Goal: Information Seeking & Learning: Learn about a topic

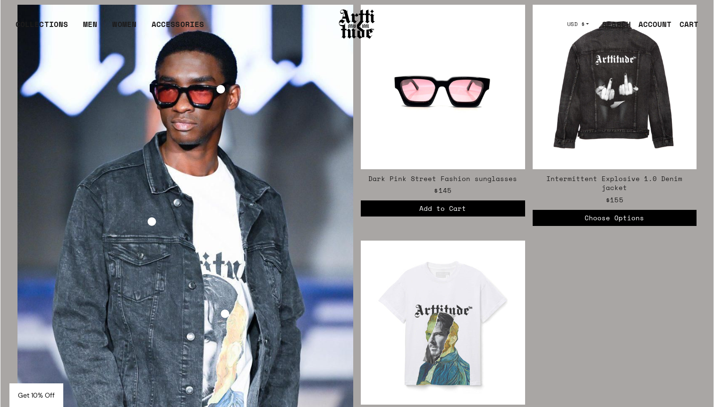
scroll to position [1714, 0]
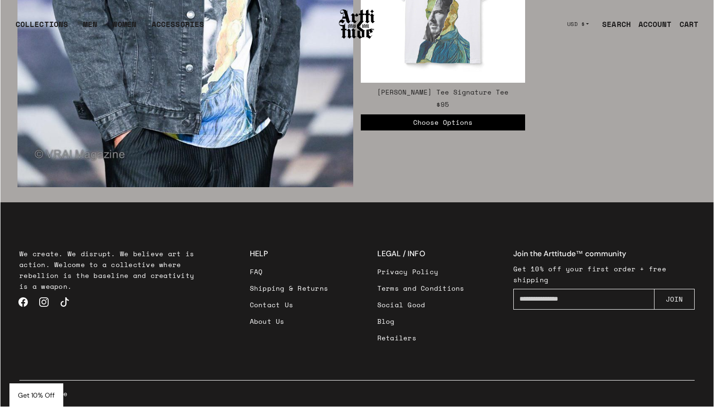
click at [271, 321] on link "About Us" at bounding box center [289, 321] width 79 height 17
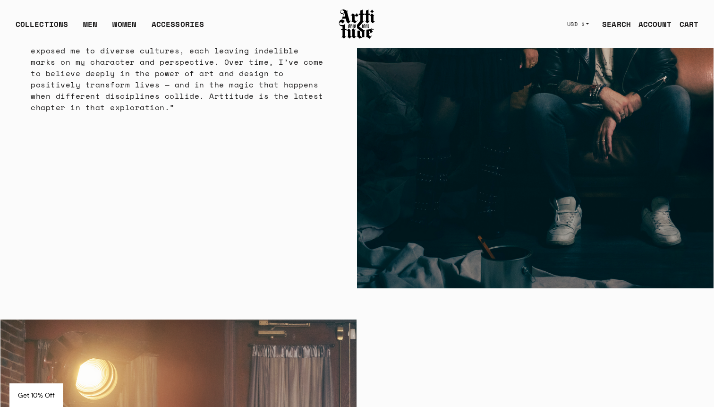
scroll to position [2211, 0]
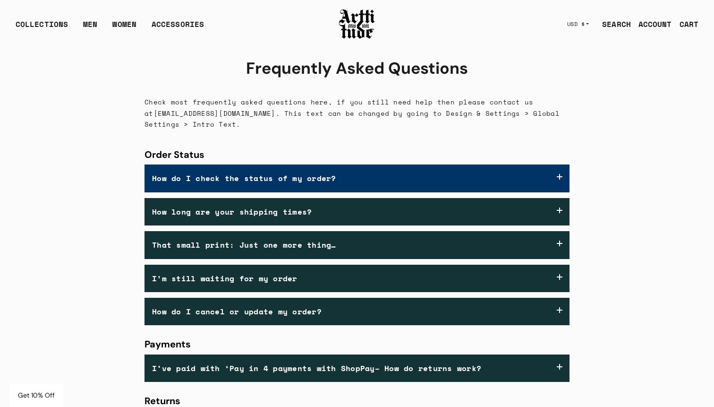
click at [545, 182] on label "How do I check the status of my order?" at bounding box center [357, 177] width 425 height 27
click at [557, 184] on label "How do I check the status of my order?" at bounding box center [357, 177] width 425 height 27
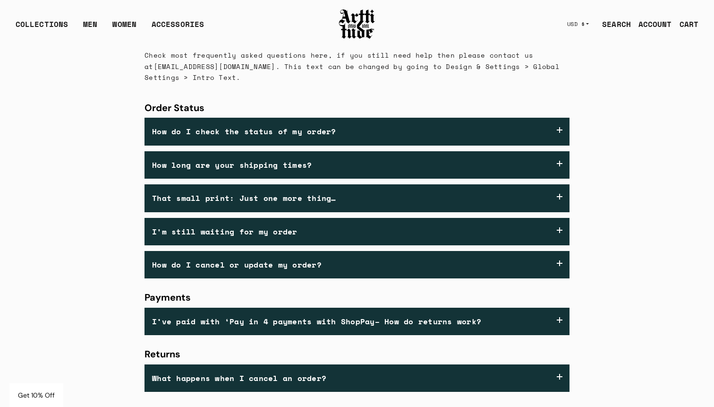
scroll to position [97, 0]
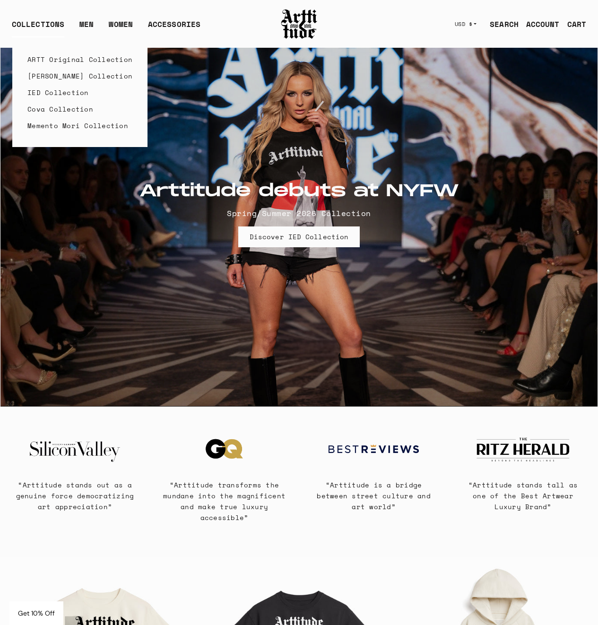
click at [58, 91] on link "IED Collection" at bounding box center [79, 92] width 105 height 17
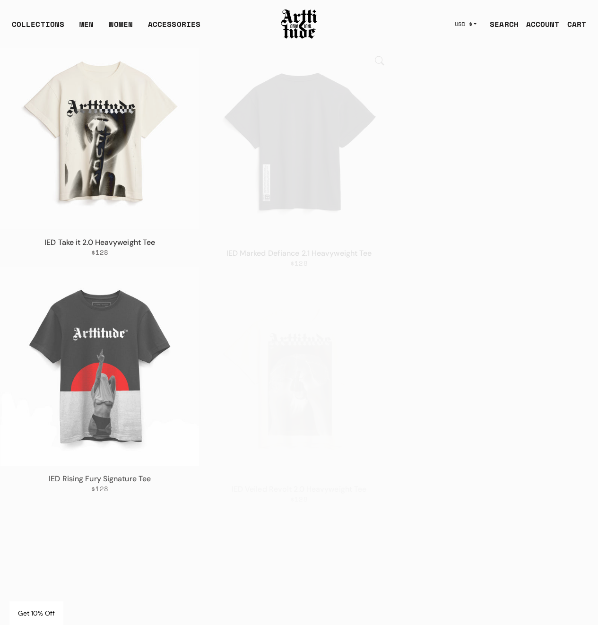
scroll to position [713, 0]
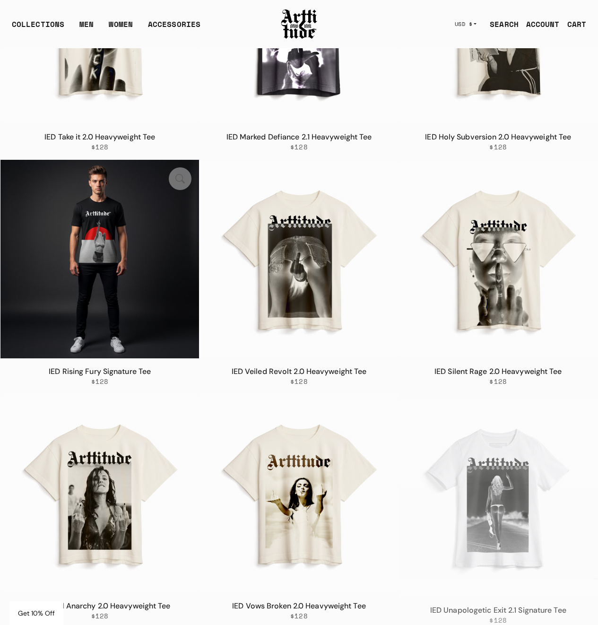
click at [110, 273] on img at bounding box center [99, 259] width 198 height 198
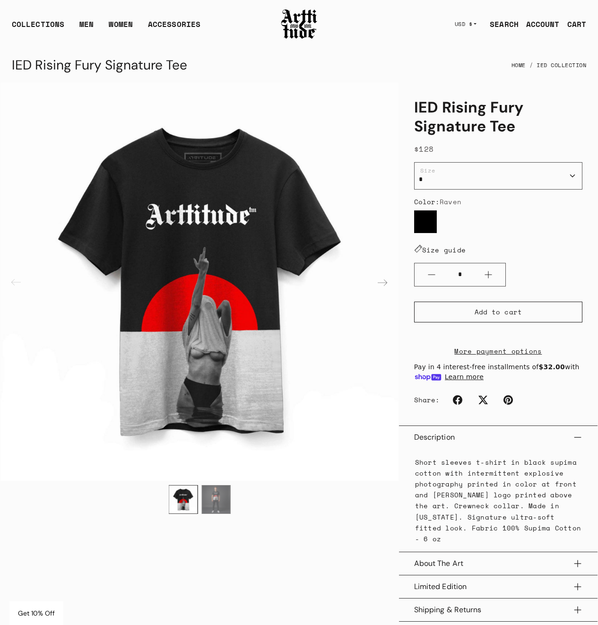
click at [501, 25] on link "SEARCH" at bounding box center [500, 24] width 36 height 19
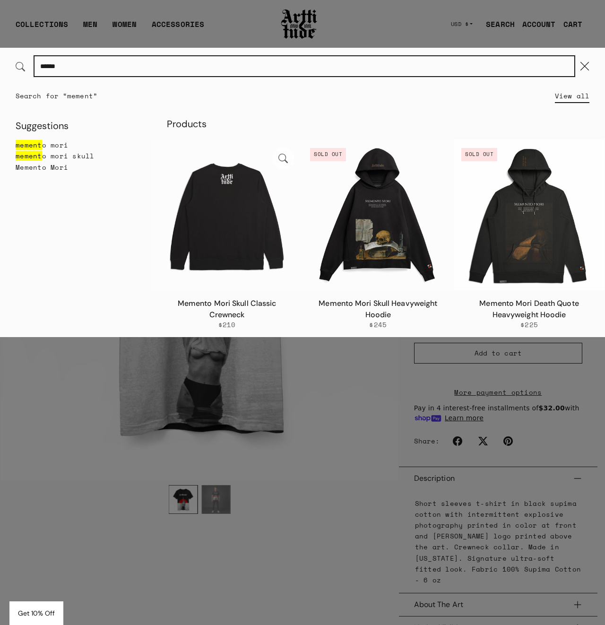
type input "******"
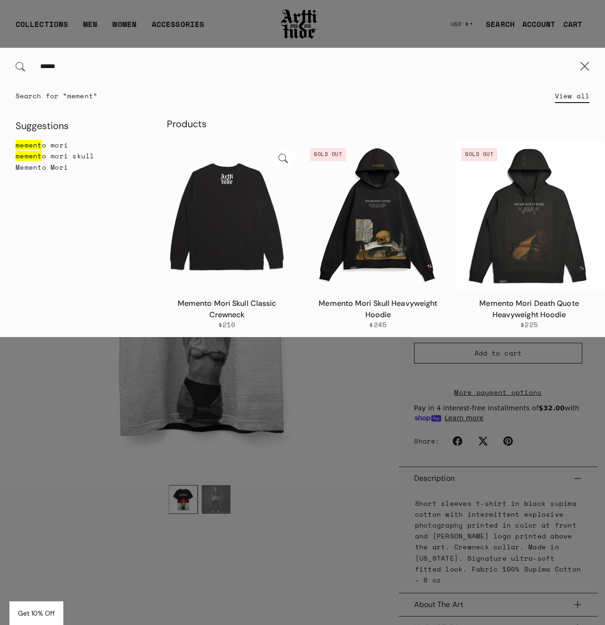
click at [255, 210] on img at bounding box center [227, 214] width 151 height 151
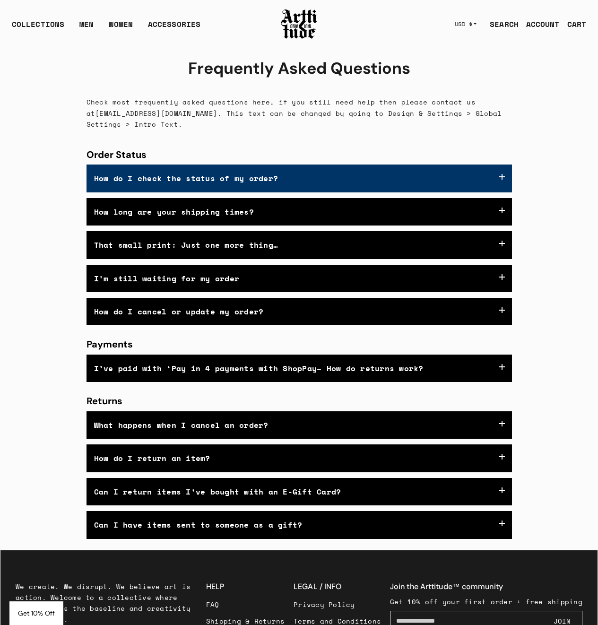
click at [504, 181] on label "How do I check the status of my order?" at bounding box center [298, 177] width 425 height 27
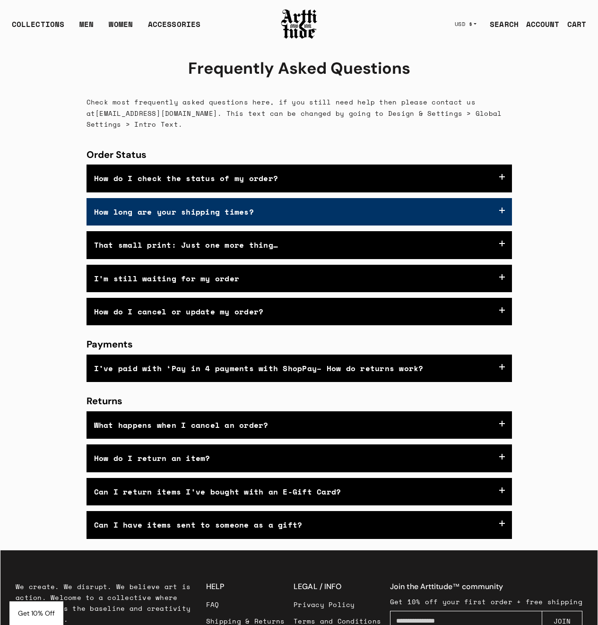
click at [503, 225] on label "How long are your shipping times?" at bounding box center [298, 211] width 425 height 27
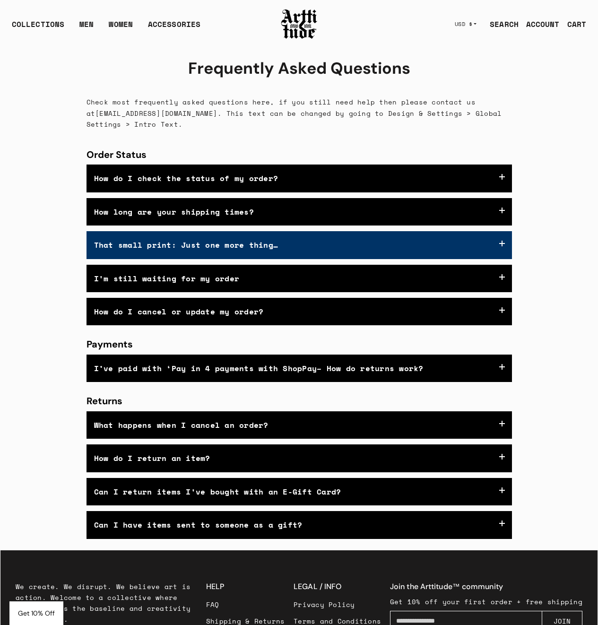
click at [500, 258] on label "That small print: Just one more thing…" at bounding box center [298, 244] width 425 height 27
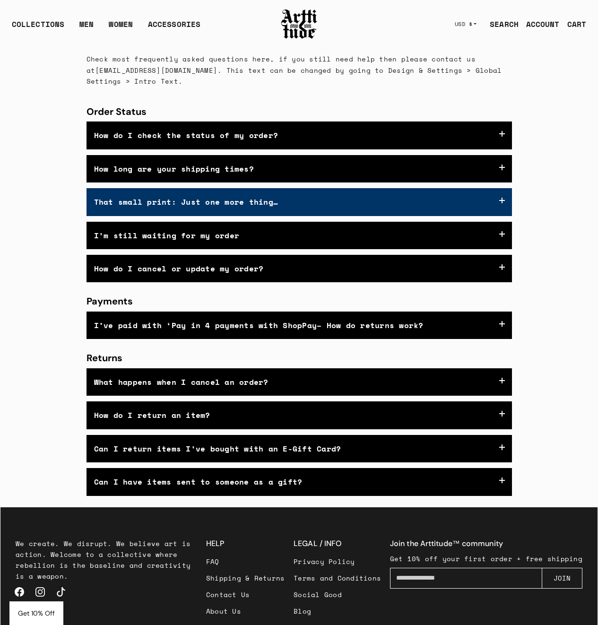
scroll to position [49, 0]
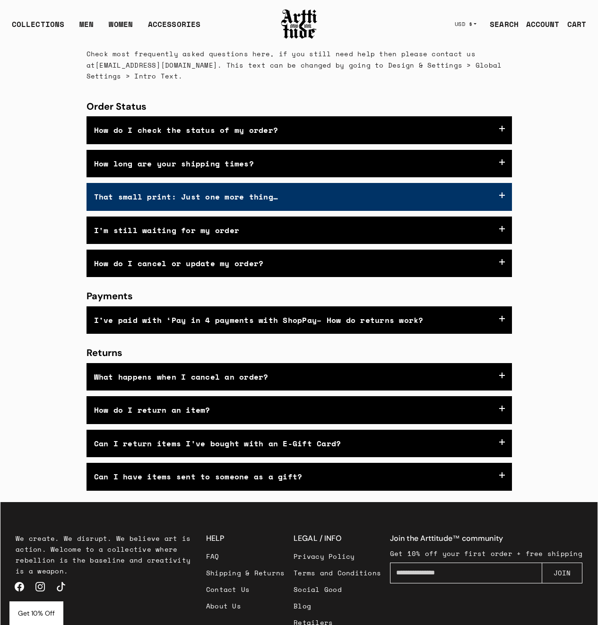
click at [501, 210] on label "That small print: Just one more thing…" at bounding box center [298, 196] width 425 height 27
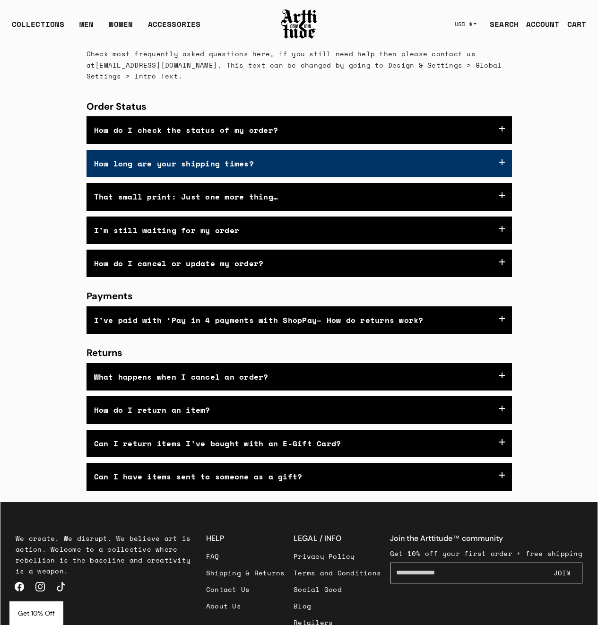
click at [501, 177] on label "How long are your shipping times?" at bounding box center [298, 163] width 425 height 27
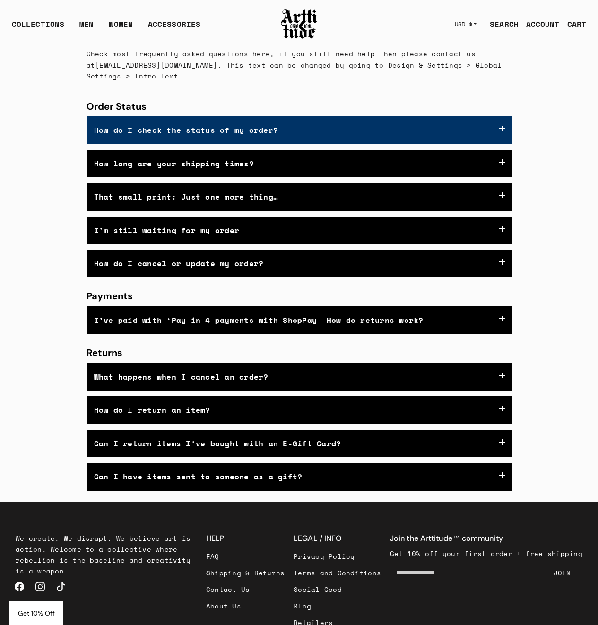
click at [504, 132] on label "How do I check the status of my order?" at bounding box center [298, 129] width 425 height 27
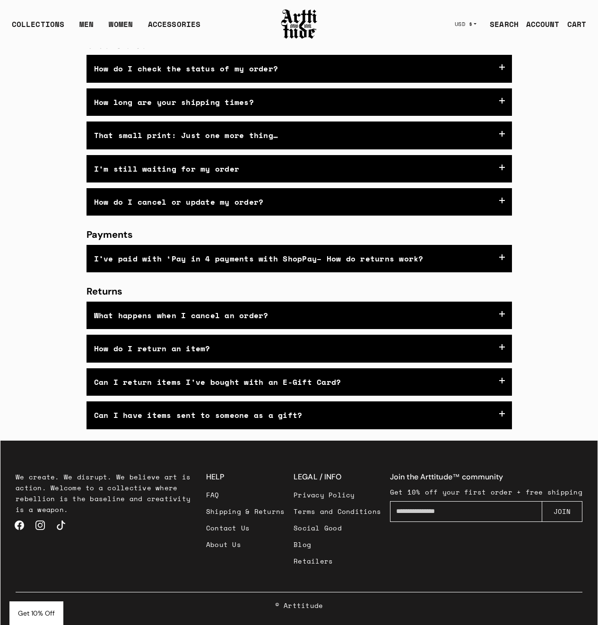
scroll to position [130, 0]
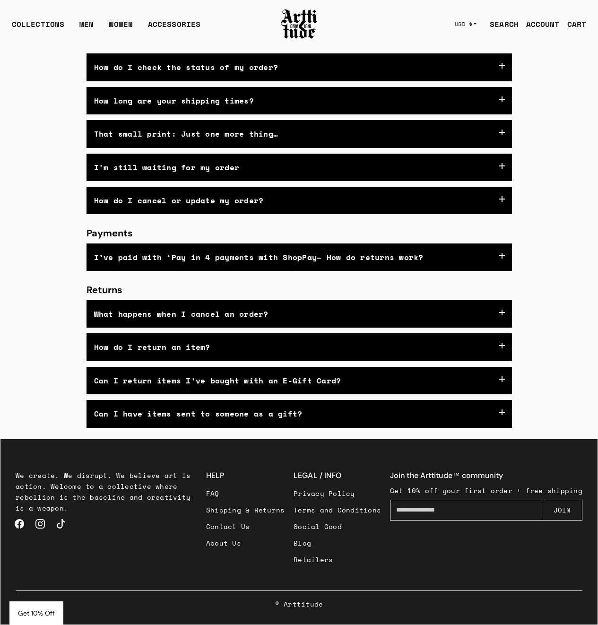
click at [231, 539] on link "About Us" at bounding box center [245, 542] width 79 height 17
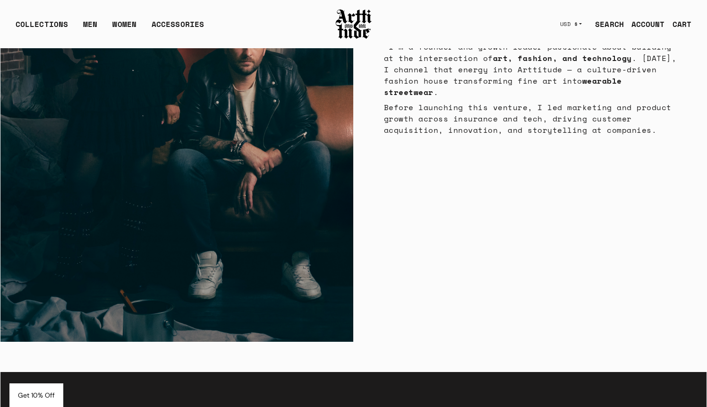
scroll to position [2832, 0]
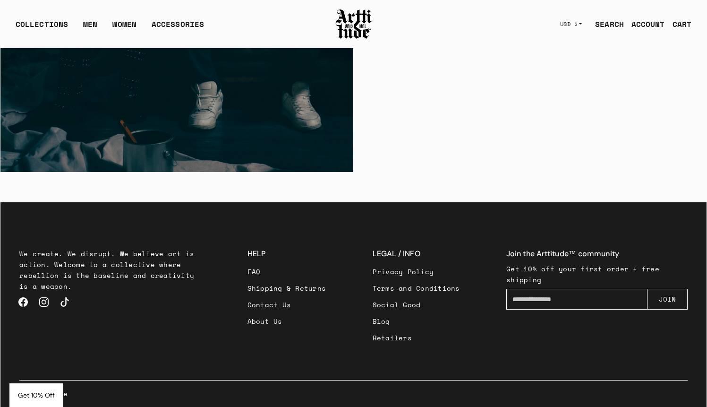
click at [266, 322] on link "About Us" at bounding box center [287, 321] width 79 height 17
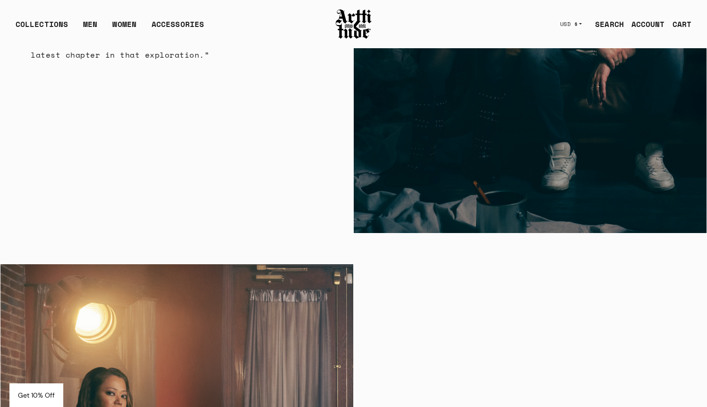
scroll to position [2832, 0]
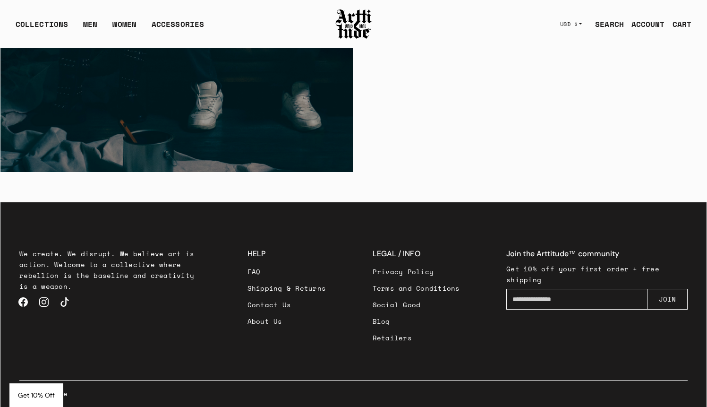
click at [383, 303] on link "Social Good" at bounding box center [416, 304] width 87 height 17
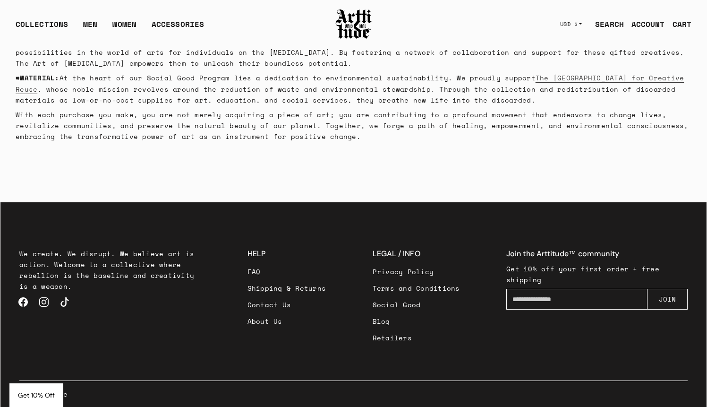
scroll to position [137, 0]
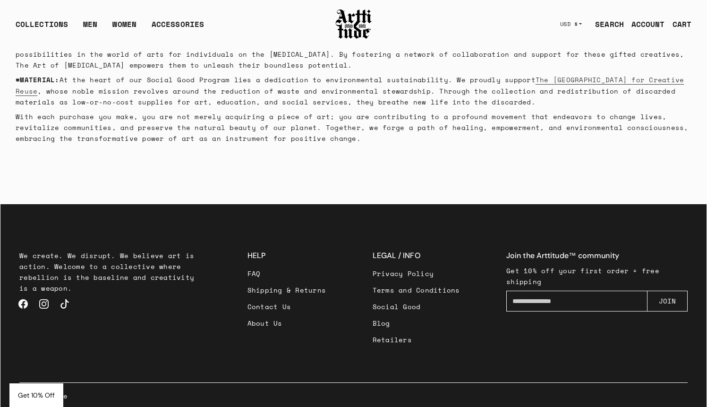
click at [297, 288] on link "Shipping & Returns" at bounding box center [287, 290] width 79 height 17
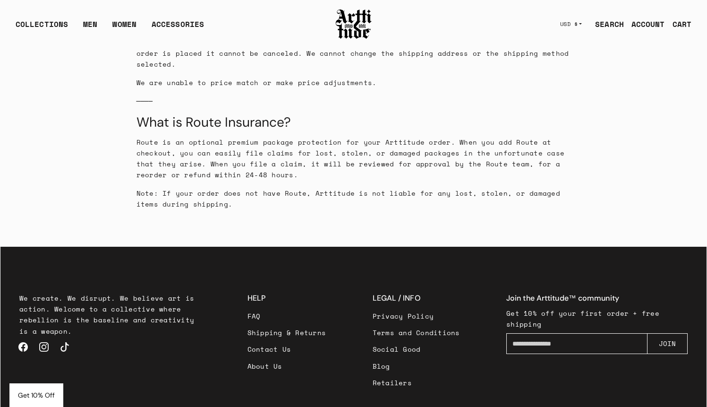
scroll to position [1072, 0]
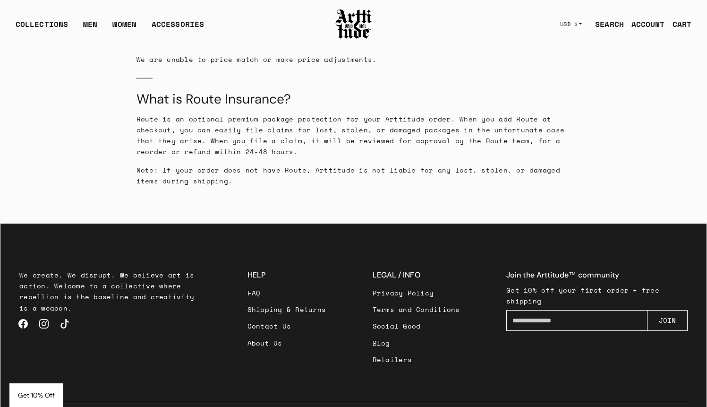
click at [274, 334] on link "About Us" at bounding box center [287, 342] width 79 height 17
